Goal: Information Seeking & Learning: Learn about a topic

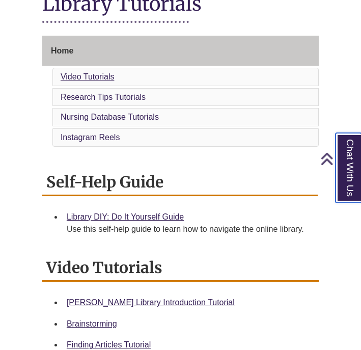
scroll to position [232, 0]
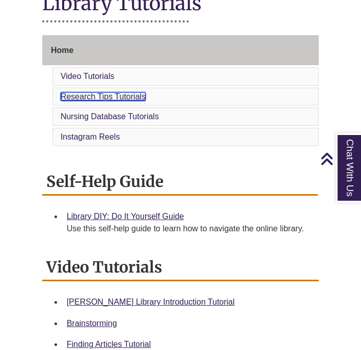
click at [113, 95] on link "Research Tips Tutorials" at bounding box center [103, 96] width 85 height 9
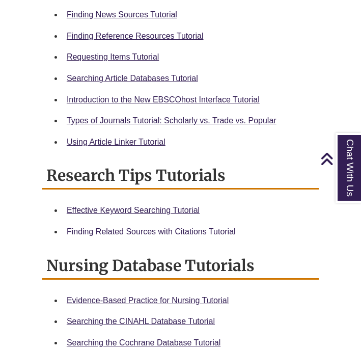
scroll to position [478, 0]
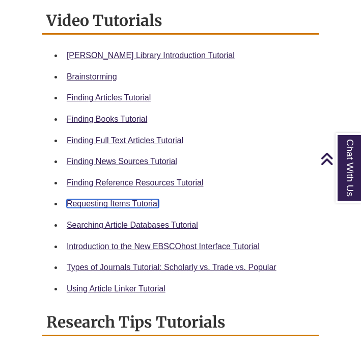
click at [119, 204] on link "Requesting Items Tutorial" at bounding box center [113, 203] width 92 height 9
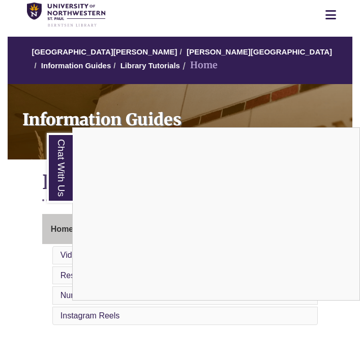
scroll to position [59, 0]
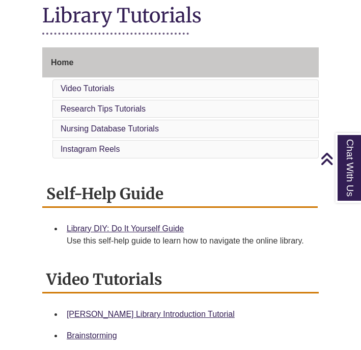
scroll to position [218, 0]
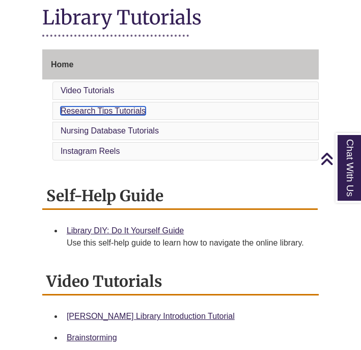
click at [109, 109] on link "Research Tips Tutorials" at bounding box center [103, 110] width 85 height 9
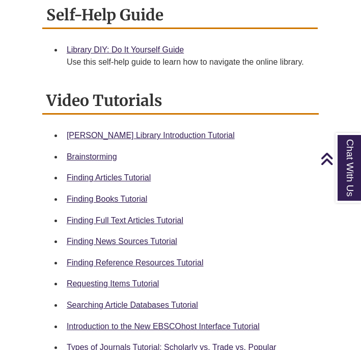
scroll to position [400, 0]
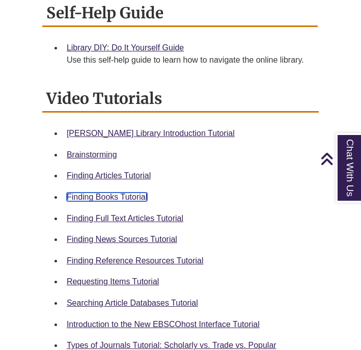
click at [134, 193] on link "Finding Books Tutorial" at bounding box center [107, 196] width 80 height 9
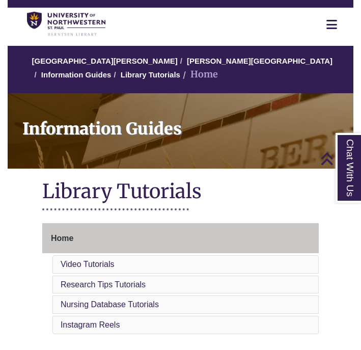
scroll to position [0, 0]
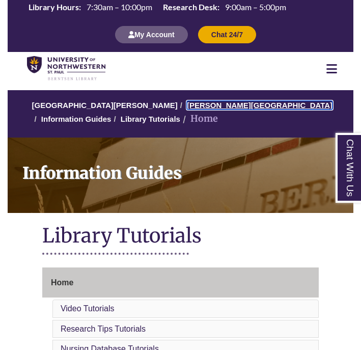
click at [196, 102] on link "[PERSON_NAME][GEOGRAPHIC_DATA]" at bounding box center [260, 105] width 146 height 9
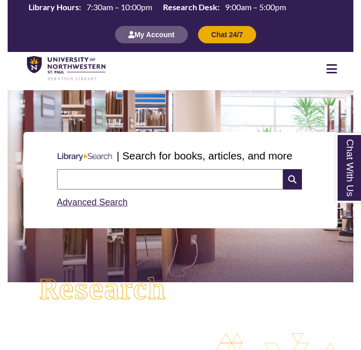
click at [152, 176] on input "text" at bounding box center [170, 179] width 226 height 20
type input "**********"
click at [175, 181] on input "**********" at bounding box center [170, 179] width 226 height 20
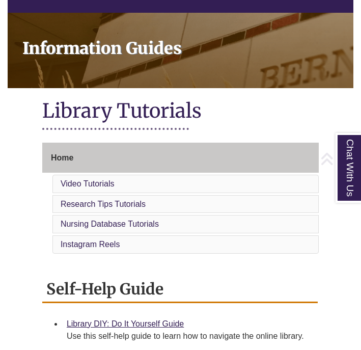
scroll to position [127, 0]
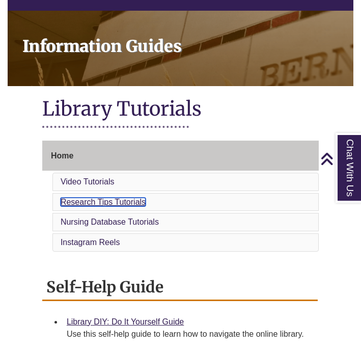
click at [84, 202] on link "Research Tips Tutorials" at bounding box center [103, 201] width 85 height 9
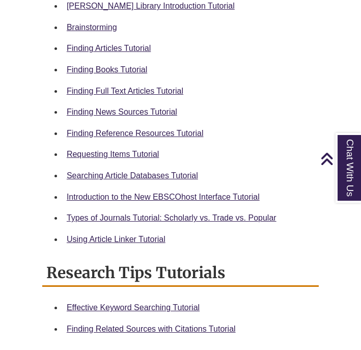
scroll to position [520, 0]
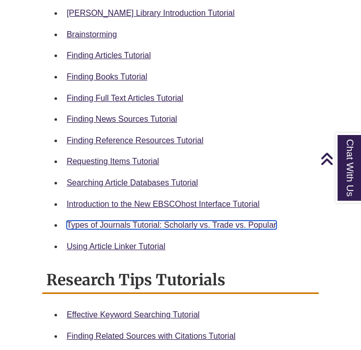
click at [94, 224] on link "Types of Journals Tutorial: Scholarly vs. Trade vs. Popular" at bounding box center [172, 224] width 210 height 9
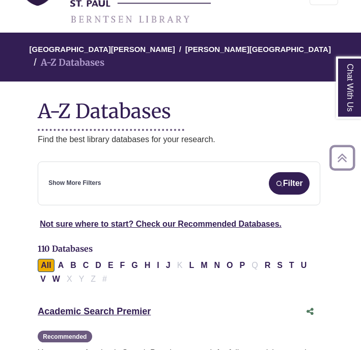
scroll to position [96, 2]
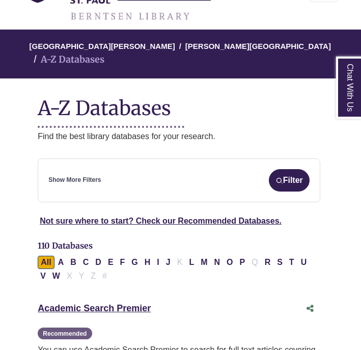
click at [61, 176] on div "Show More Filters Filter" at bounding box center [178, 180] width 261 height 22
click at [66, 175] on link "Show More Filters" at bounding box center [74, 180] width 52 height 10
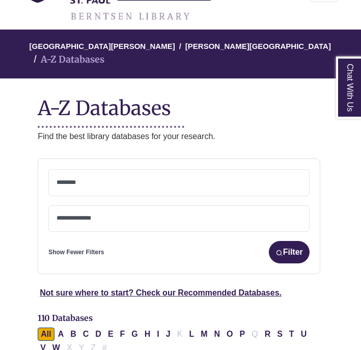
click at [68, 179] on textarea "Search" at bounding box center [178, 183] width 245 height 8
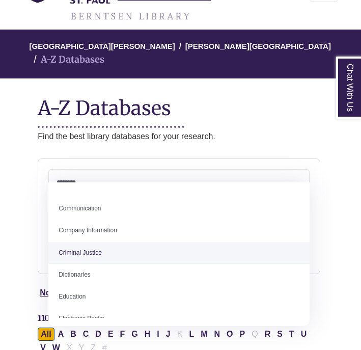
scroll to position [192, 0]
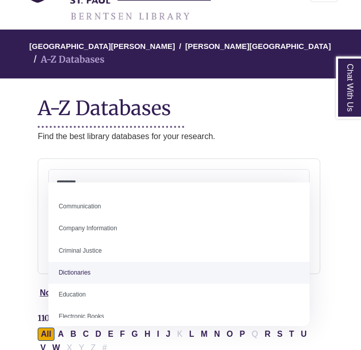
click at [85, 179] on textarea "Search" at bounding box center [178, 183] width 245 height 8
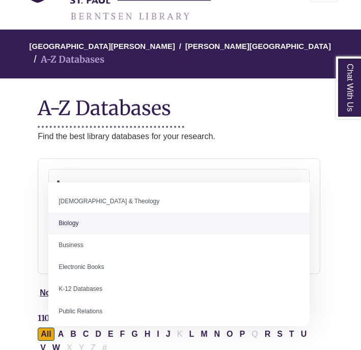
type textarea "*"
select select "*****"
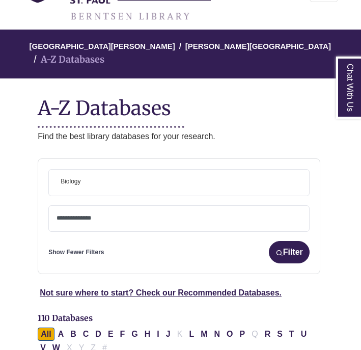
scroll to position [32, 0]
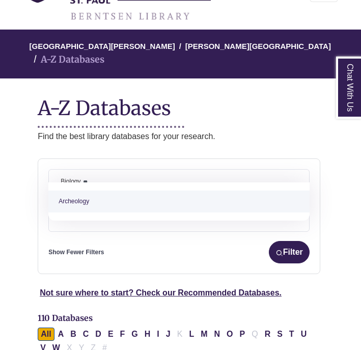
type textarea "*"
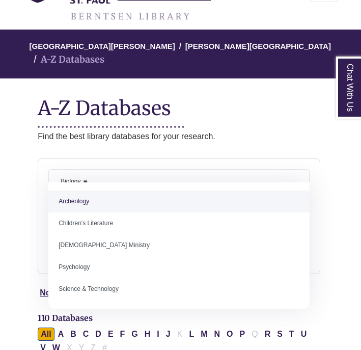
type textarea "*"
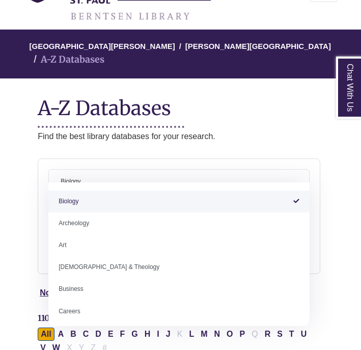
select select "Database Subject Filter"
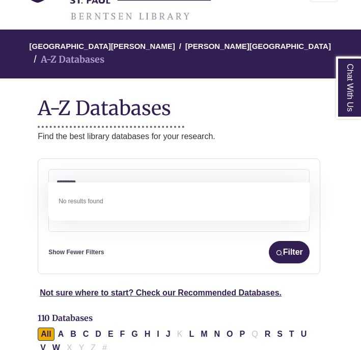
type textarea "*******"
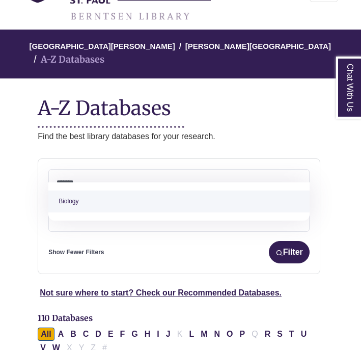
select select "*****"
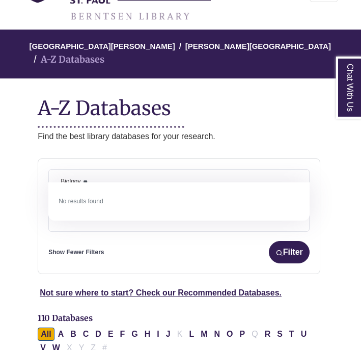
type textarea "*"
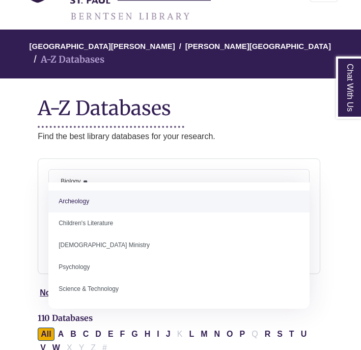
type textarea "*"
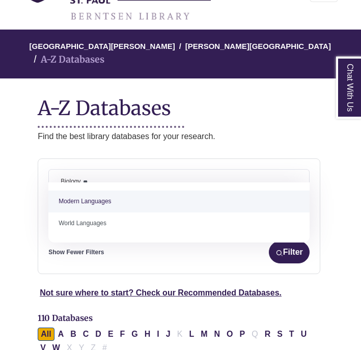
type textarea "*"
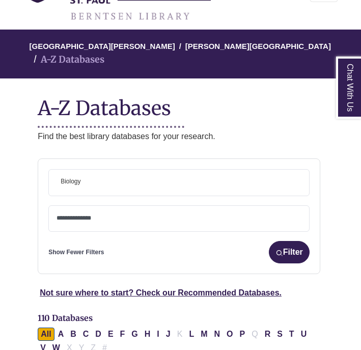
click at [99, 169] on span "× Biology" at bounding box center [178, 182] width 245 height 26
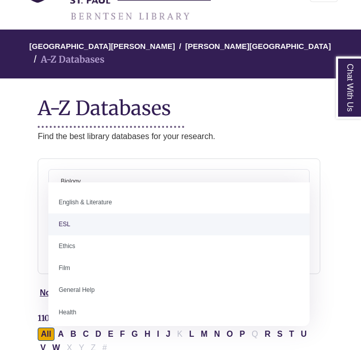
scroll to position [354, 0]
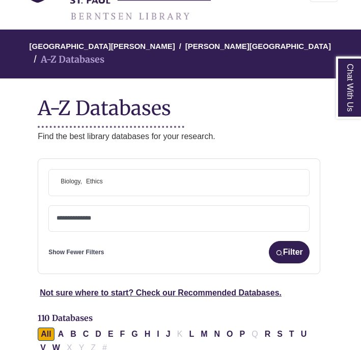
click at [120, 175] on span "× Biology × Ethics" at bounding box center [178, 182] width 245 height 26
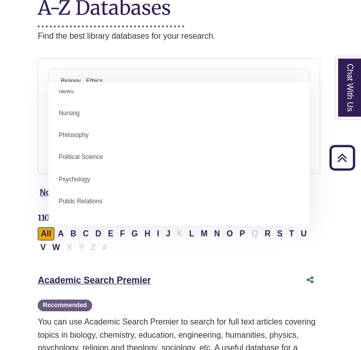
scroll to position [732, 0]
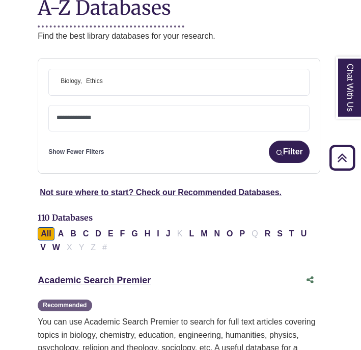
click at [104, 114] on textarea "Search" at bounding box center [178, 118] width 245 height 8
click at [295, 140] on button "Filter" at bounding box center [289, 151] width 41 height 22
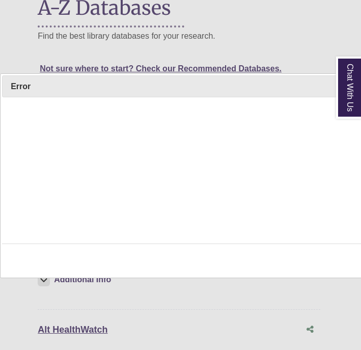
click at [157, 128] on div "Loading ... Sorry, an error occurred while processing your request. If you cont…" at bounding box center [203, 189] width 253 height 124
click at [70, 190] on div "Loading ... Sorry, an error occurred while processing your request. If you cont…" at bounding box center [203, 168] width 403 height 142
click at [72, 190] on div "Loading ... Sorry, an error occurred while processing your request. If you cont…" at bounding box center [203, 168] width 403 height 142
click at [69, 90] on span "Error" at bounding box center [184, 86] width 347 height 13
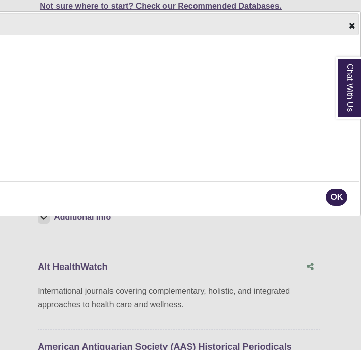
scroll to position [263, 2]
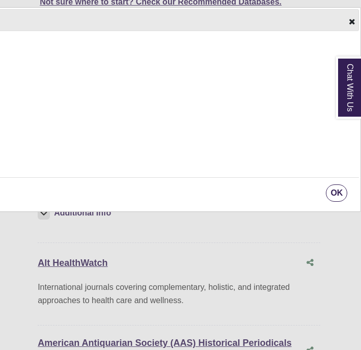
click at [339, 187] on button "OK" at bounding box center [336, 192] width 21 height 17
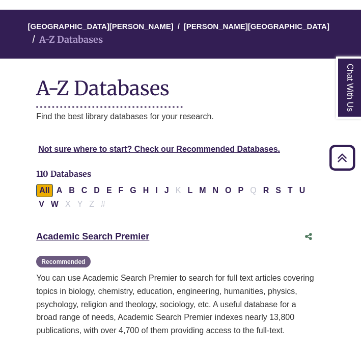
scroll to position [115, 3]
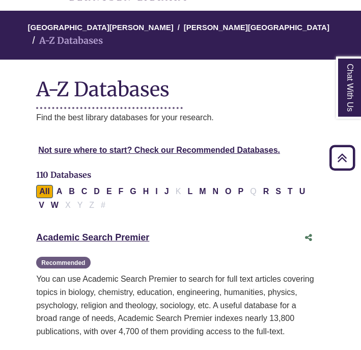
click at [80, 169] on span "110 Databases" at bounding box center [63, 174] width 55 height 10
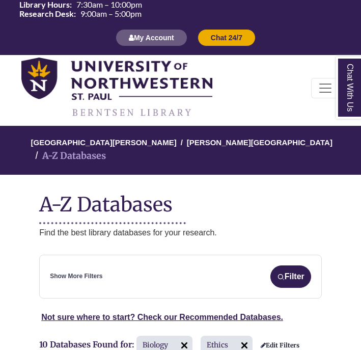
scroll to position [115, 3]
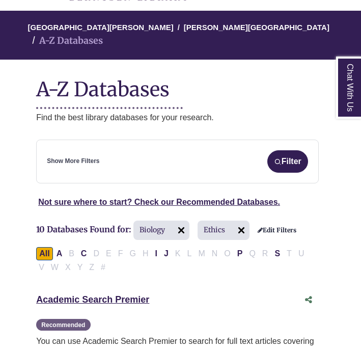
click at [81, 156] on link "Show More Filters" at bounding box center [73, 161] width 52 height 10
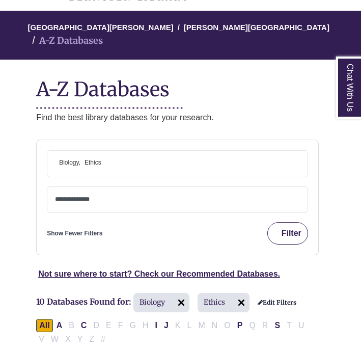
click at [289, 222] on button "Filter" at bounding box center [287, 233] width 41 height 22
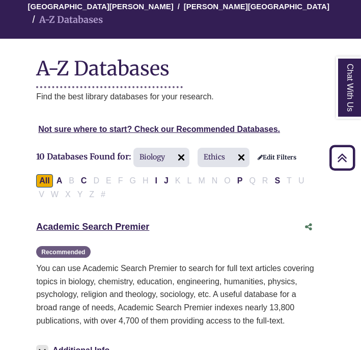
scroll to position [137, 0]
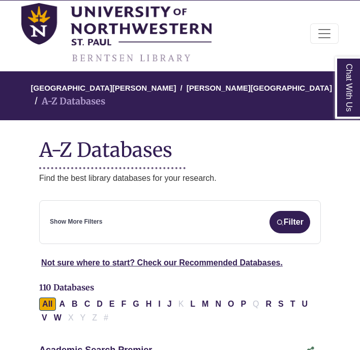
scroll to position [56, 0]
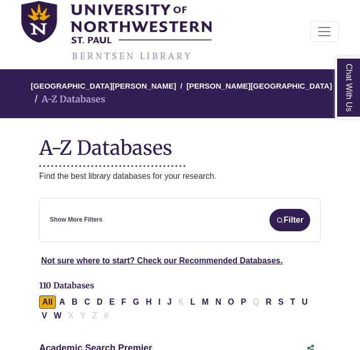
click at [84, 215] on link "Show More Filters" at bounding box center [76, 220] width 52 height 10
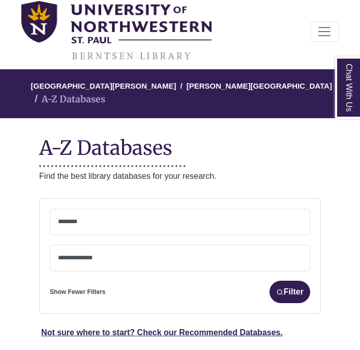
click at [93, 218] on textarea "Search" at bounding box center [180, 222] width 244 height 8
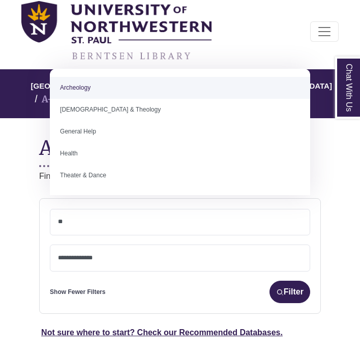
type textarea "*"
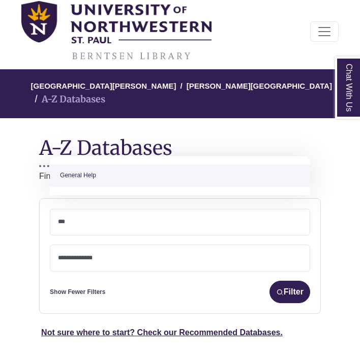
click at [92, 218] on textarea "***" at bounding box center [180, 222] width 244 height 8
type textarea "*"
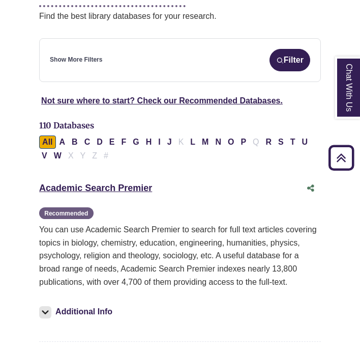
scroll to position [219, 0]
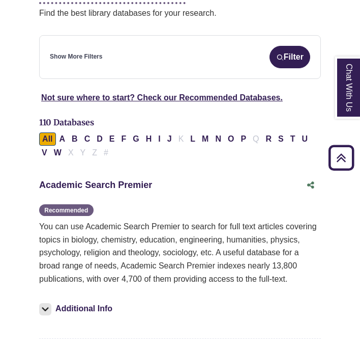
click at [135, 180] on link "Academic Search Premier This link opens in a new window" at bounding box center [95, 185] width 113 height 10
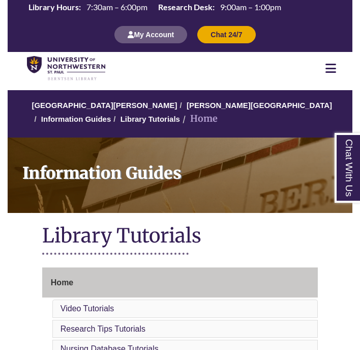
scroll to position [59, 0]
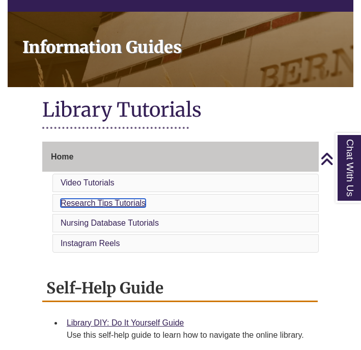
click at [141, 206] on link "Research Tips Tutorials" at bounding box center [103, 202] width 85 height 9
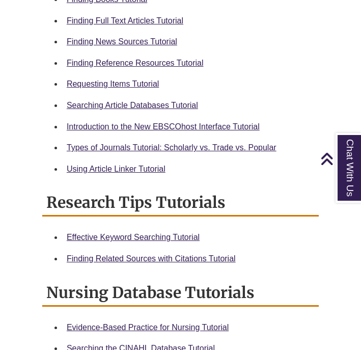
scroll to position [597, 0]
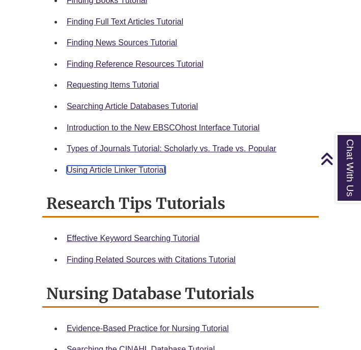
click at [129, 169] on link "Using Article Linker Tutorial" at bounding box center [116, 169] width 99 height 9
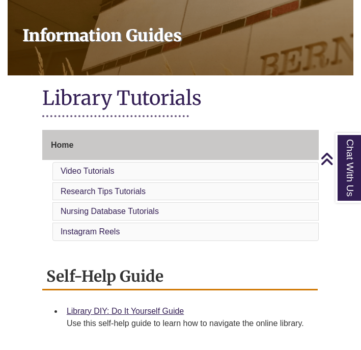
scroll to position [0, 0]
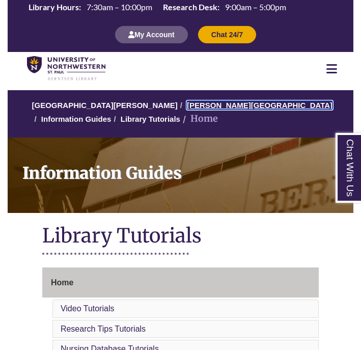
click at [228, 104] on link "[PERSON_NAME][GEOGRAPHIC_DATA]" at bounding box center [260, 105] width 146 height 9
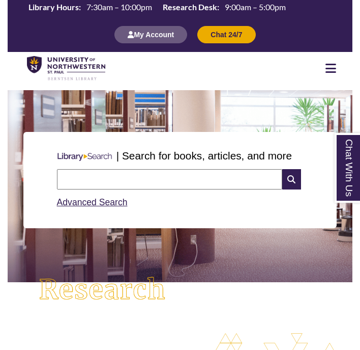
scroll to position [526, 345]
